Goal: Transaction & Acquisition: Book appointment/travel/reservation

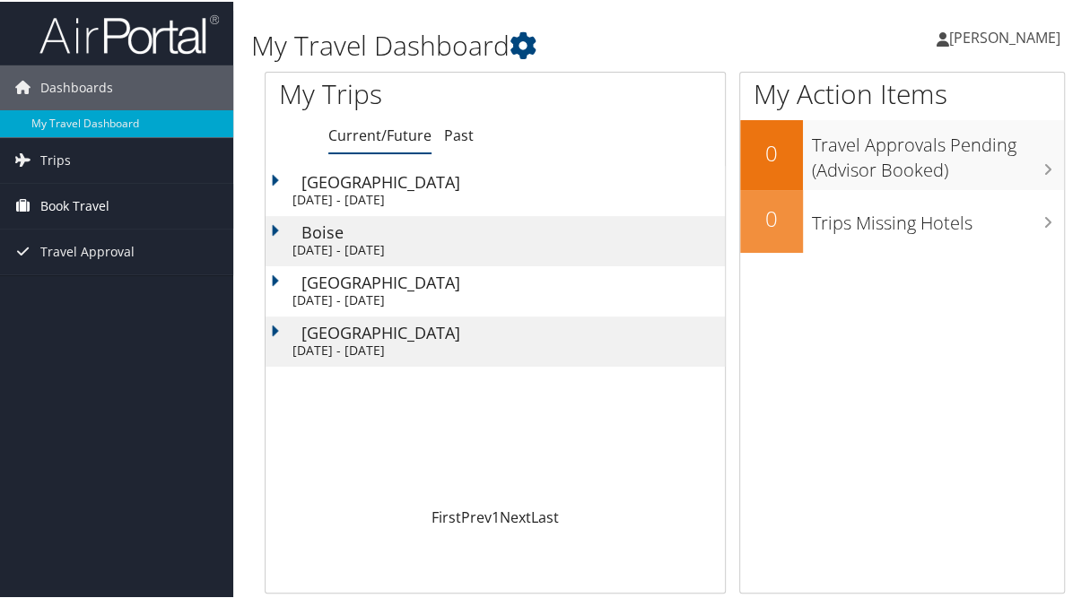
click at [100, 201] on span "Book Travel" at bounding box center [74, 204] width 69 height 45
